Goal: Use online tool/utility: Utilize a website feature to perform a specific function

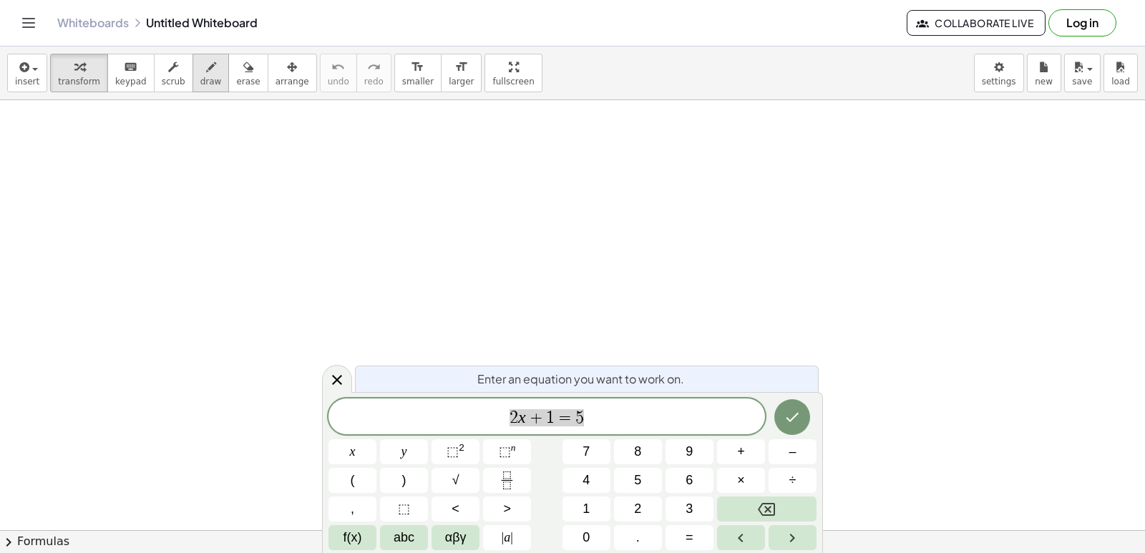
drag, startPoint x: 544, startPoint y: 178, endPoint x: 177, endPoint y: 90, distance: 377.7
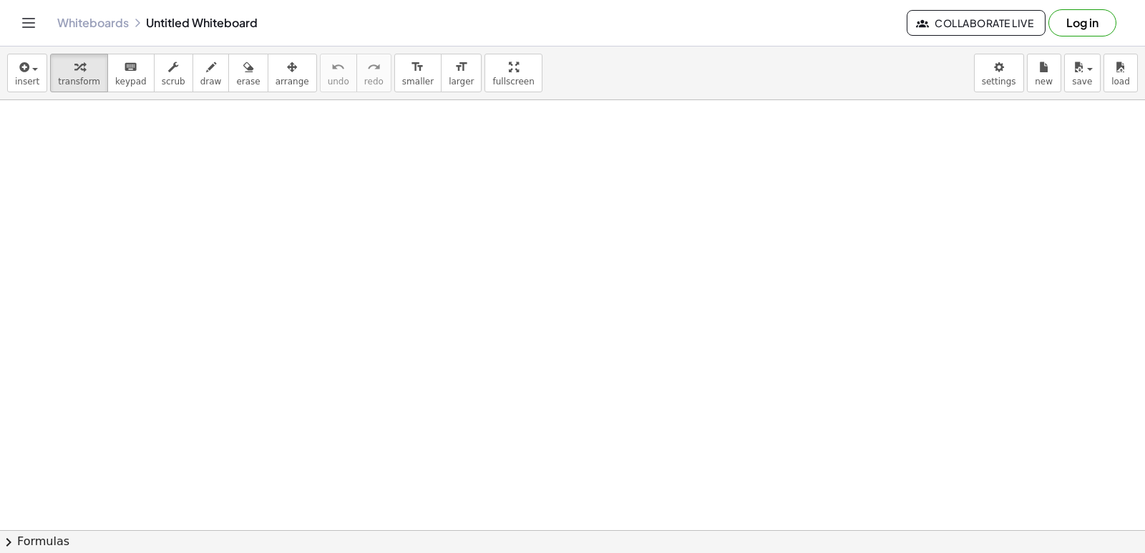
click at [467, 102] on div "insert select one: Math Expression Function Text Youtube Video Graphing Geometr…" at bounding box center [572, 300] width 1145 height 507
drag, startPoint x: 478, startPoint y: 73, endPoint x: 490, endPoint y: 127, distance: 55.1
click at [478, 135] on div "insert select one: Math Expression Function Text Youtube Video Graphing Geometr…" at bounding box center [572, 300] width 1145 height 507
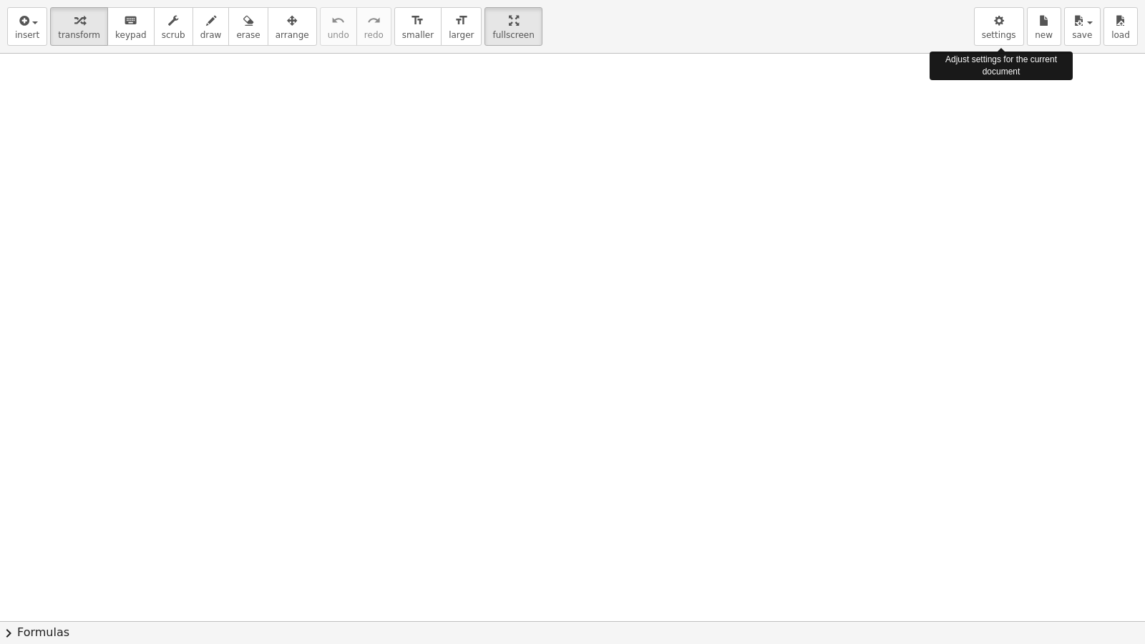
drag, startPoint x: 1006, startPoint y: 12, endPoint x: 0, endPoint y: 74, distance: 1007.7
click at [1004, 12] on icon "button" at bounding box center [999, 20] width 10 height 17
click at [1006, 37] on span "settings" at bounding box center [999, 35] width 34 height 10
click at [985, 15] on button "settings" at bounding box center [999, 26] width 50 height 39
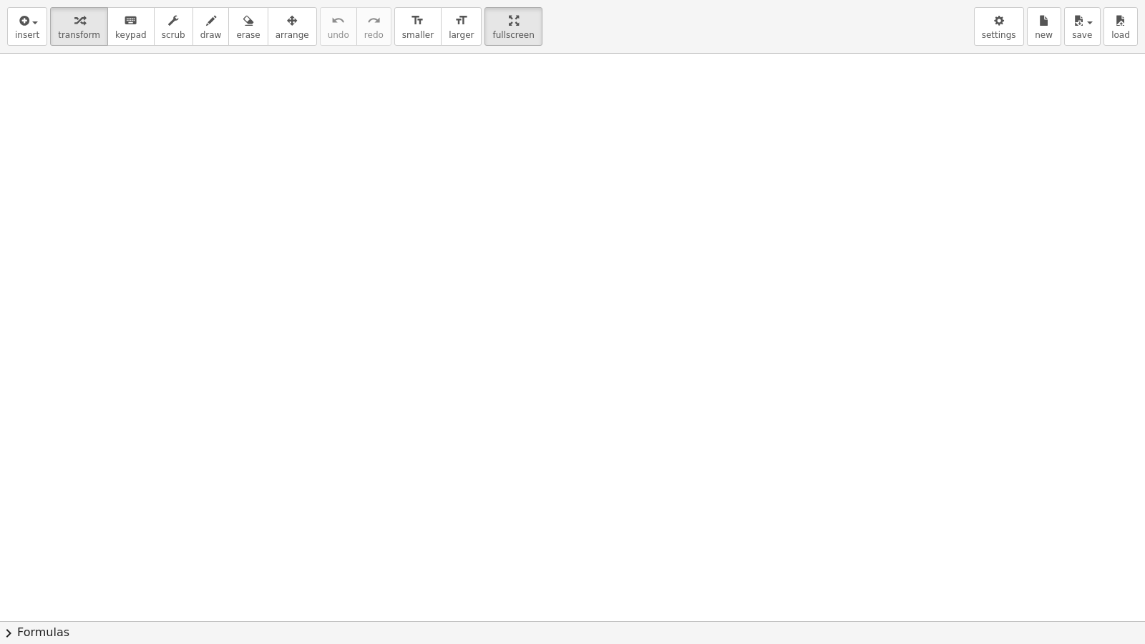
click at [985, 16] on button "settings" at bounding box center [999, 26] width 50 height 39
drag, startPoint x: 483, startPoint y: 38, endPoint x: 479, endPoint y: -18, distance: 56.0
click at [479, 0] on html "Graspable Math Activities Get Started Activity Bank Assigned Work Classes White…" at bounding box center [572, 322] width 1145 height 644
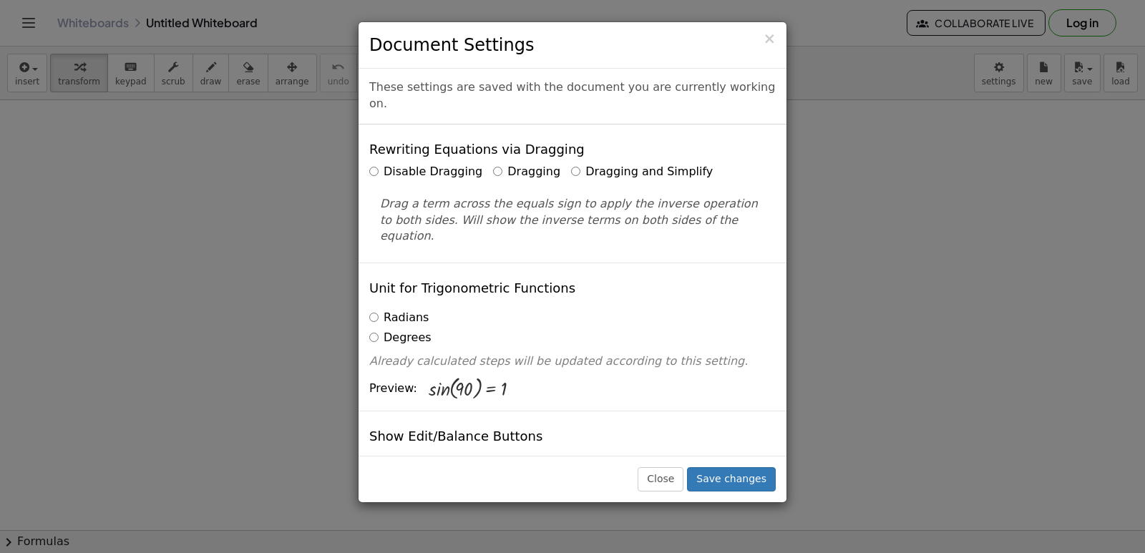
drag, startPoint x: 1075, startPoint y: 137, endPoint x: 1069, endPoint y: 142, distance: 7.6
click at [1070, 142] on div "× Document Settings These settings are saved with the document you are currentl…" at bounding box center [572, 276] width 1145 height 553
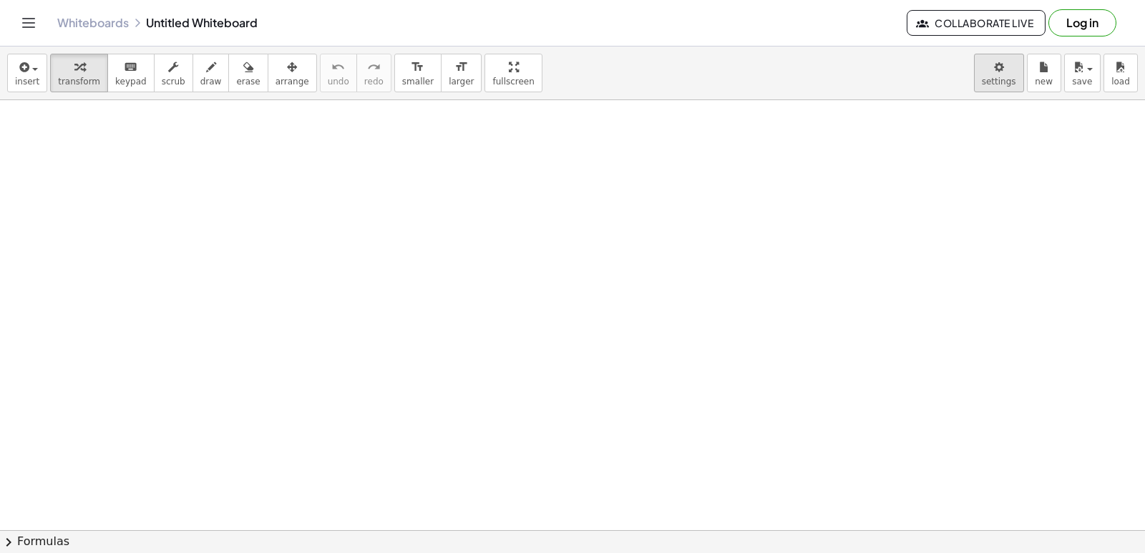
click at [1015, 73] on body "Graspable Math Activities Get Started Activity Bank Assigned Work Classes White…" at bounding box center [572, 276] width 1145 height 553
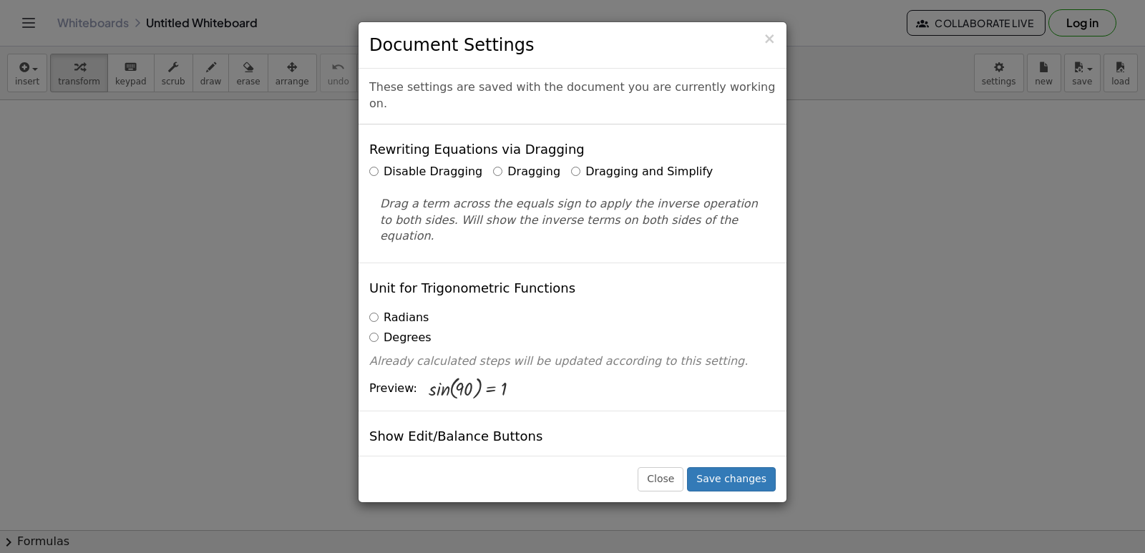
drag, startPoint x: 1016, startPoint y: 73, endPoint x: 939, endPoint y: 437, distance: 371.8
click at [940, 437] on div "× Document Settings These settings are saved with the document you are currentl…" at bounding box center [572, 276] width 1145 height 553
